Goal: Information Seeking & Learning: Learn about a topic

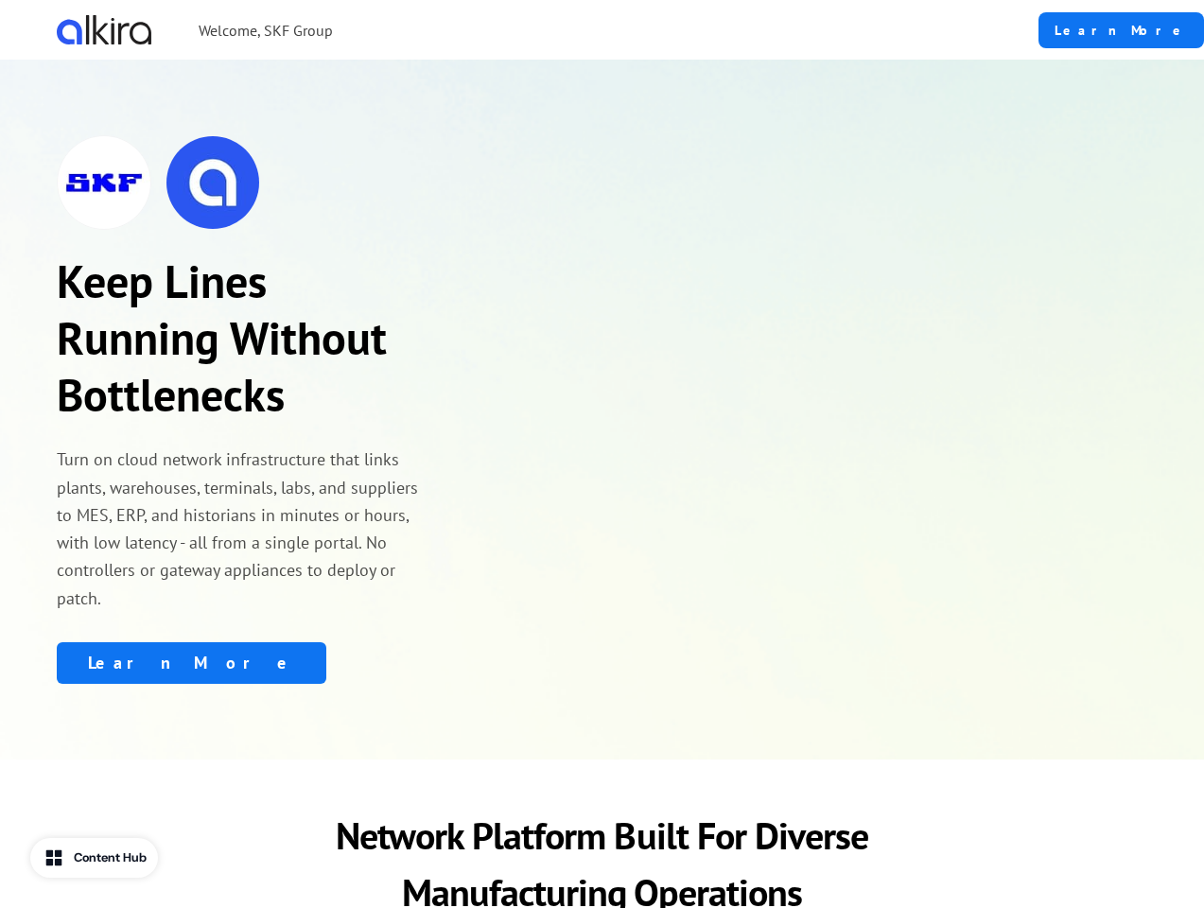
click at [495, 29] on div "Welcome, SKF Group" at bounding box center [463, 29] width 813 height 29
click at [244, 395] on p "Keep Lines Running Without Bottlenecks" at bounding box center [245, 338] width 376 height 170
click at [244, 183] on img at bounding box center [213, 182] width 95 height 95
click at [244, 642] on div "Learn More" at bounding box center [245, 663] width 376 height 42
click at [602, 836] on p "Network Platform Built For Diverse Manufacturing Operations" at bounding box center [602, 864] width 576 height 114
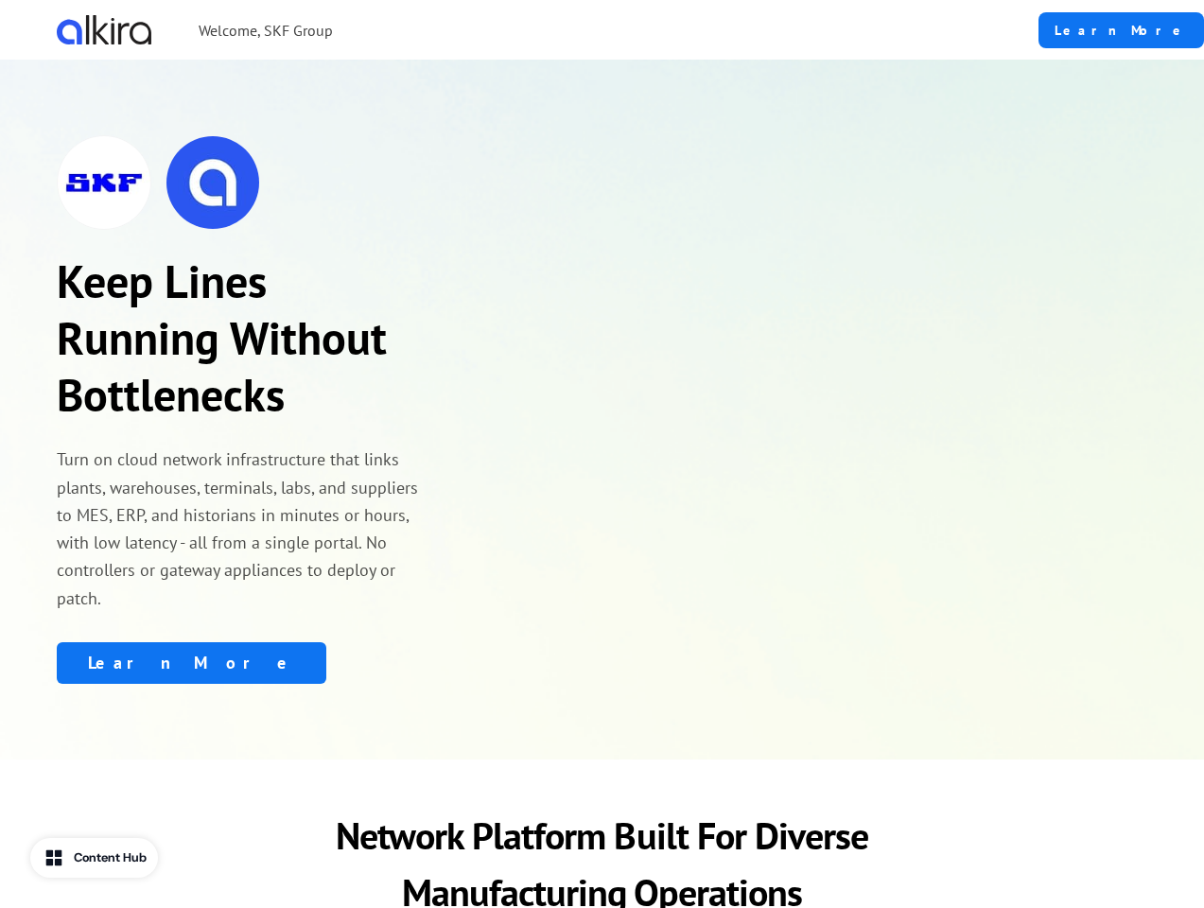
click at [96, 858] on div "Content Hub" at bounding box center [110, 857] width 73 height 19
